Goal: Transaction & Acquisition: Download file/media

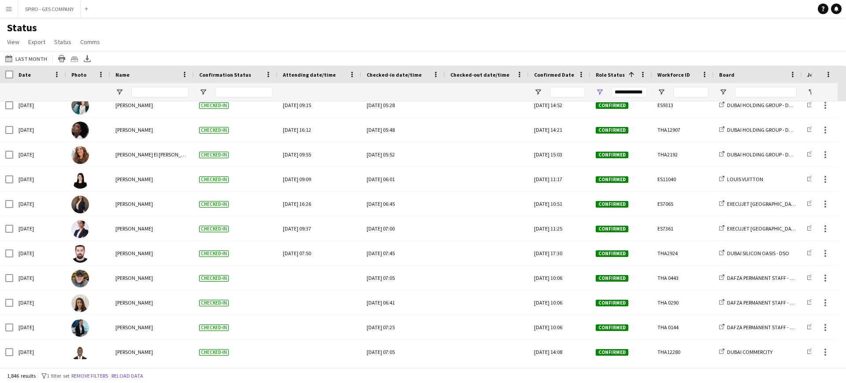
scroll to position [55, 0]
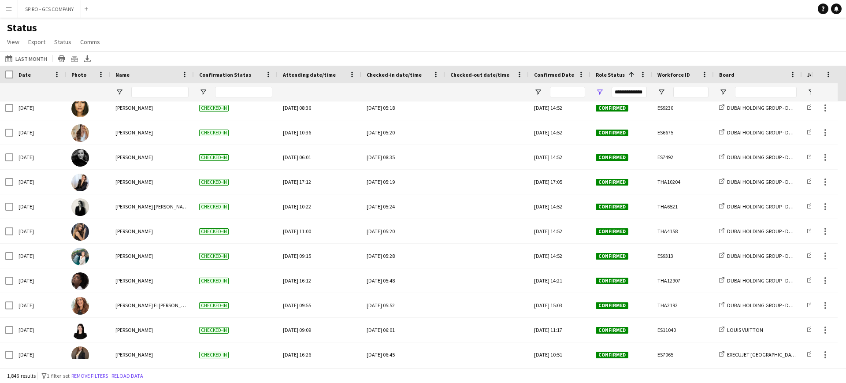
click at [7, 13] on button "Menu" at bounding box center [9, 9] width 18 height 18
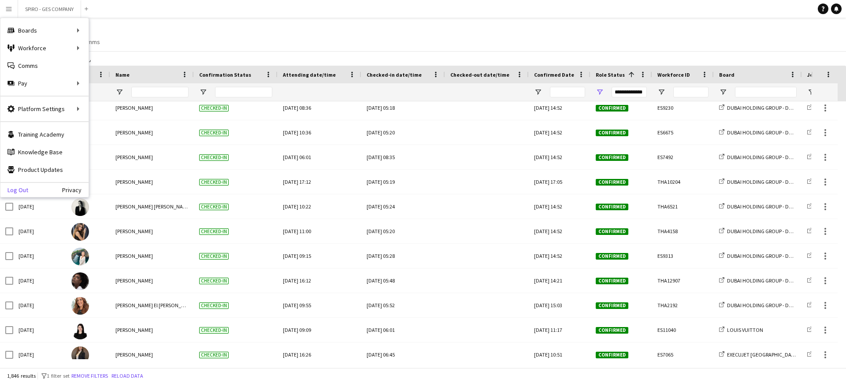
click at [19, 192] on link "Log Out" at bounding box center [14, 189] width 28 height 7
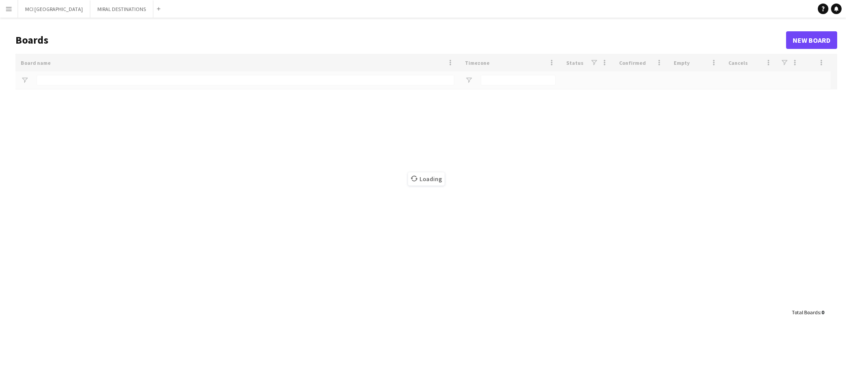
type input "*****"
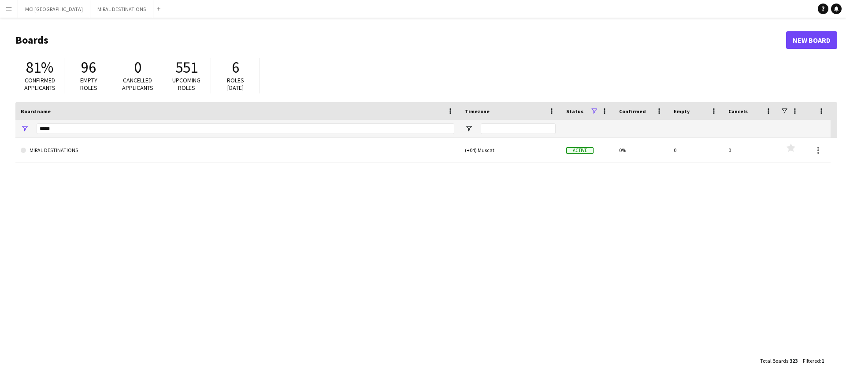
click at [8, 8] on app-icon "Menu" at bounding box center [8, 8] width 7 height 7
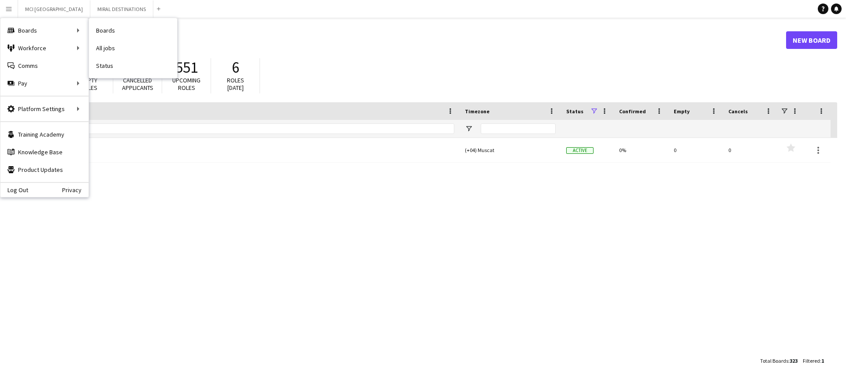
drag, startPoint x: 99, startPoint y: 65, endPoint x: 103, endPoint y: 94, distance: 29.3
click at [99, 65] on link "Status" at bounding box center [133, 66] width 88 height 18
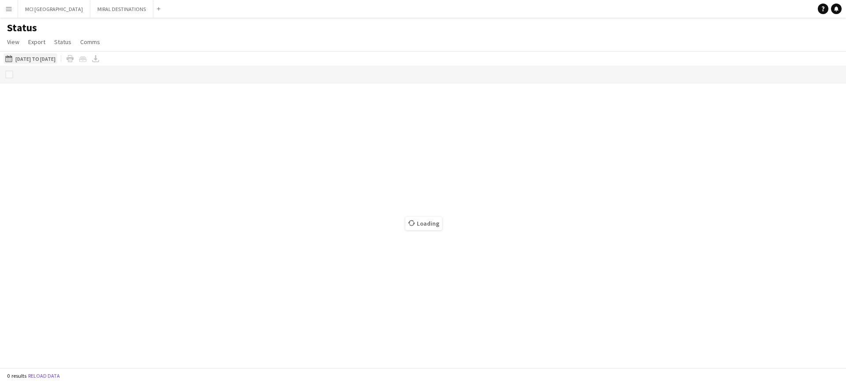
click at [7, 55] on app-icon "[DATE] to [DATE]" at bounding box center [10, 58] width 10 height 7
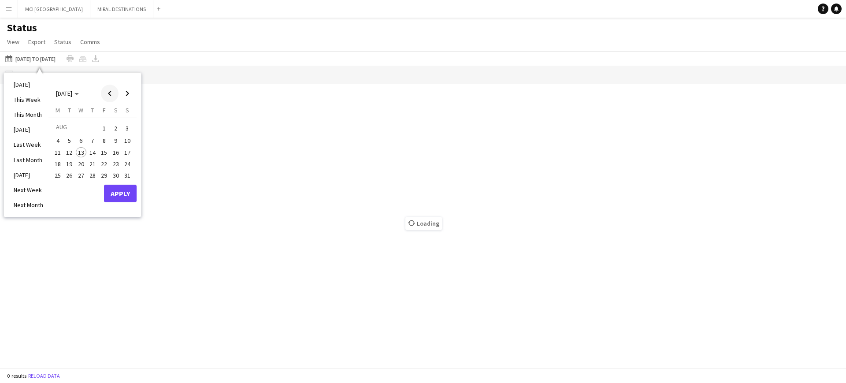
click at [106, 92] on span "Previous month" at bounding box center [110, 94] width 18 height 18
click at [71, 139] on span "1" at bounding box center [69, 139] width 11 height 11
click at [90, 186] on span "31" at bounding box center [92, 185] width 11 height 11
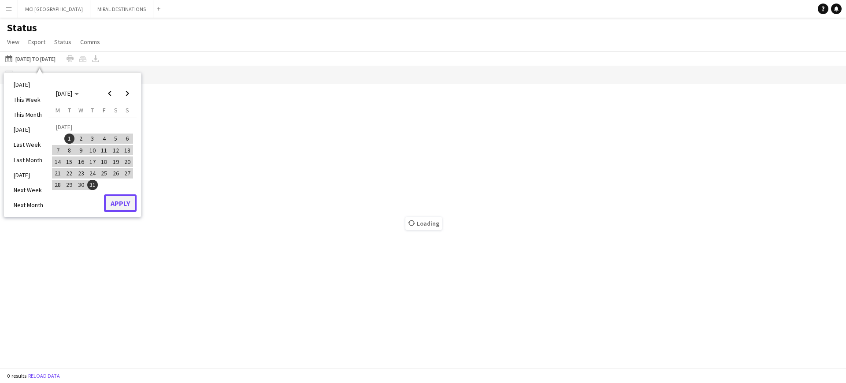
click at [122, 207] on button "Apply" at bounding box center [120, 203] width 33 height 18
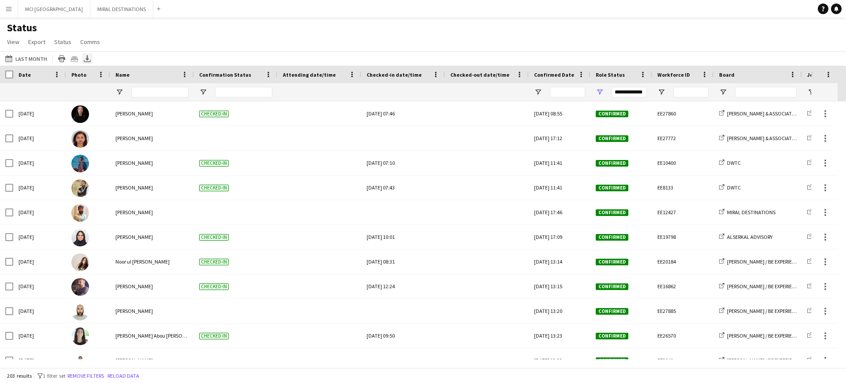
click at [89, 57] on icon "Export XLSX" at bounding box center [87, 58] width 7 height 7
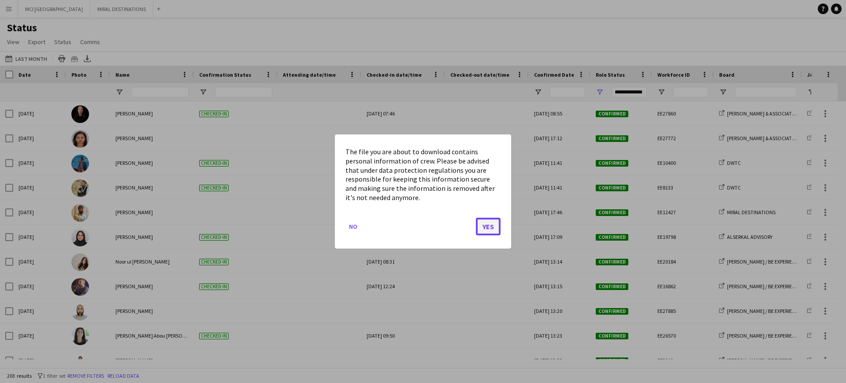
click at [494, 223] on button "Yes" at bounding box center [488, 227] width 25 height 18
